Goal: Check status: Check status

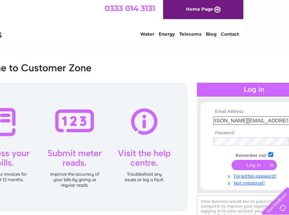
scroll to position [0, 15]
type input "joyce.richardson@quantumclean.com"
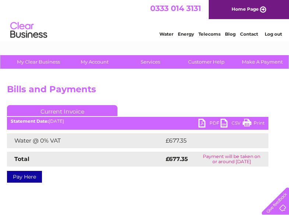
scroll to position [0, 75]
